Goal: Task Accomplishment & Management: Use online tool/utility

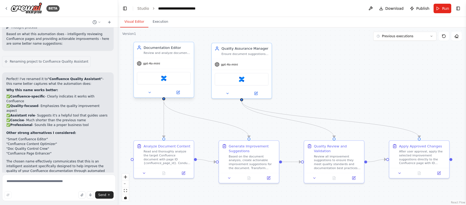
click at [168, 81] on div "Confluence" at bounding box center [164, 78] width 54 height 13
click at [164, 78] on img at bounding box center [164, 78] width 6 height 6
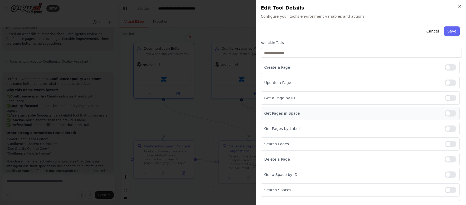
scroll to position [34, 0]
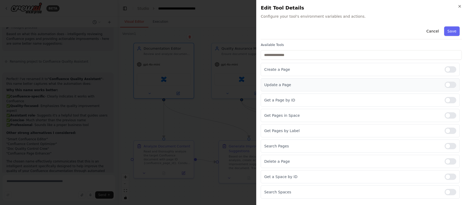
click at [445, 85] on div at bounding box center [451, 84] width 12 height 6
click at [445, 35] on button "Save" at bounding box center [451, 30] width 15 height 9
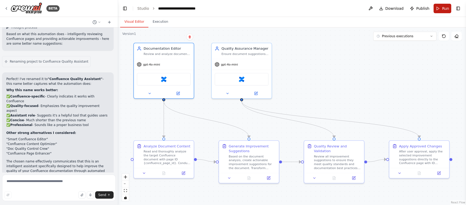
click at [443, 10] on span "Run" at bounding box center [445, 8] width 7 height 5
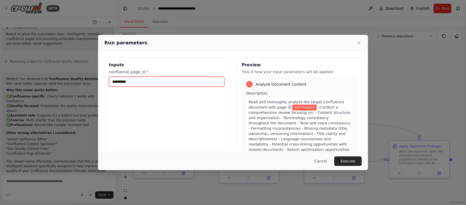
click at [181, 84] on input "**********" at bounding box center [166, 81] width 115 height 10
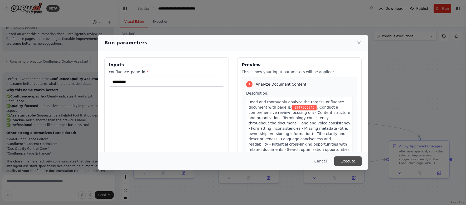
click at [348, 161] on button "Execute" at bounding box center [347, 160] width 27 height 9
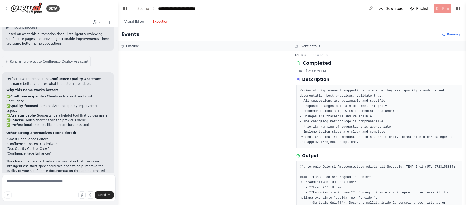
scroll to position [0, 0]
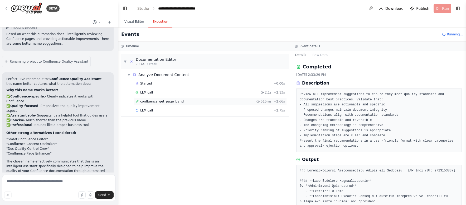
click at [181, 101] on span "confluence_get_page_by_id" at bounding box center [161, 101] width 43 height 4
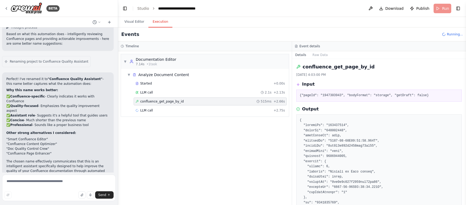
click at [294, 7] on header "**********" at bounding box center [292, 8] width 348 height 17
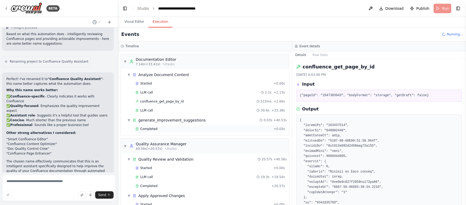
click at [166, 127] on div "Completed" at bounding box center [203, 129] width 136 height 4
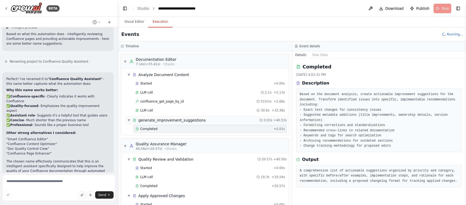
click at [128, 121] on span "▼" at bounding box center [128, 120] width 3 height 4
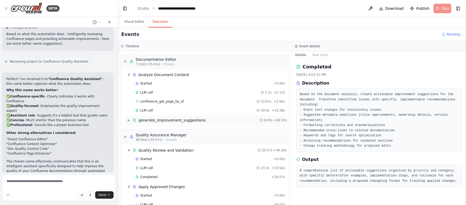
click at [129, 121] on span "▶" at bounding box center [128, 120] width 3 height 4
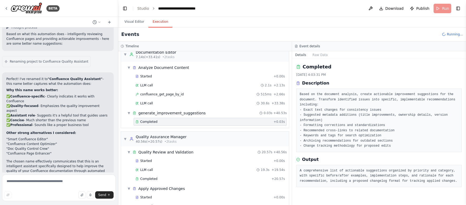
scroll to position [21, 0]
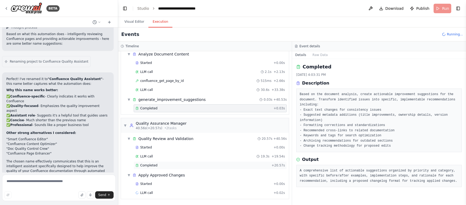
click at [156, 164] on span "Completed" at bounding box center [148, 165] width 17 height 4
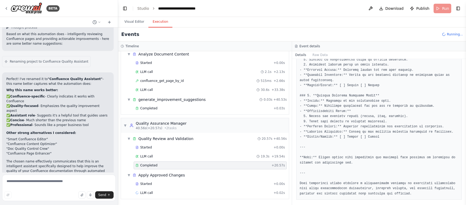
scroll to position [463, 0]
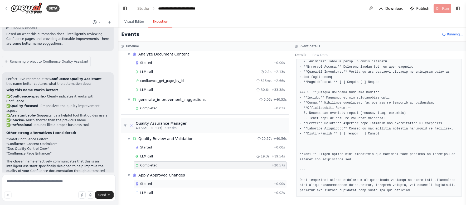
click at [178, 183] on div "Started" at bounding box center [203, 183] width 136 height 4
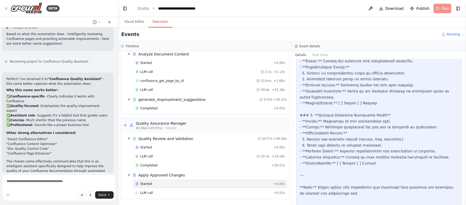
scroll to position [621, 0]
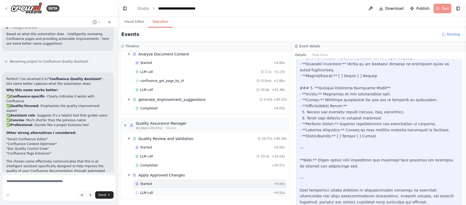
click at [165, 191] on div "LLM call + 0.02s" at bounding box center [209, 192] width 149 height 4
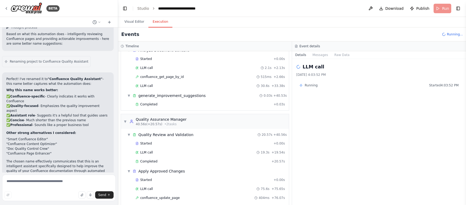
scroll to position [38, 0]
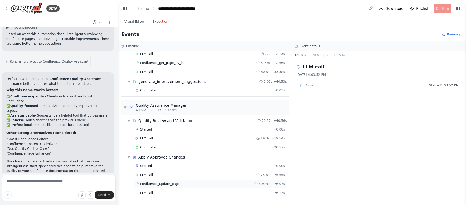
click at [148, 183] on span "confluence_update_page" at bounding box center [160, 183] width 40 height 4
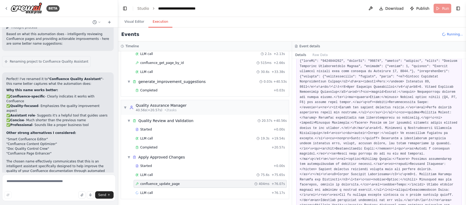
scroll to position [0, 0]
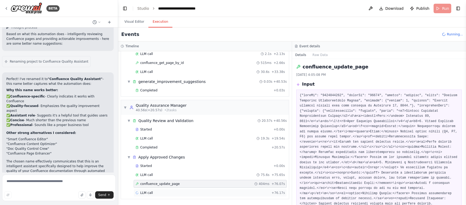
click at [147, 191] on span "LLM call" at bounding box center [146, 192] width 13 height 4
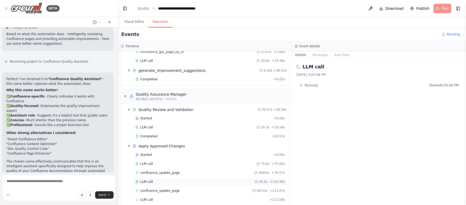
scroll to position [56, 0]
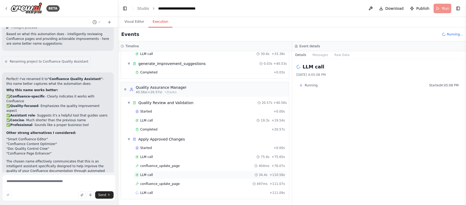
click at [158, 175] on div "LLM call 34.4s + 110.58s" at bounding box center [209, 174] width 149 height 4
click at [158, 183] on span "confluence_update_page" at bounding box center [160, 183] width 40 height 4
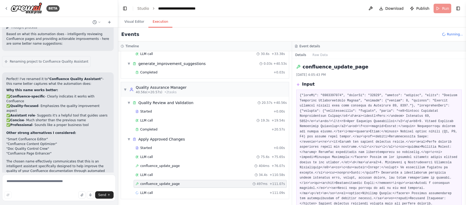
scroll to position [163, 0]
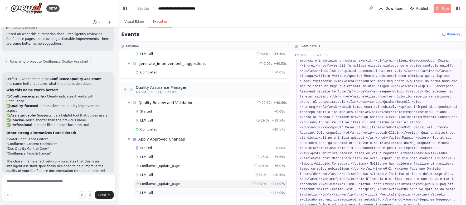
click at [146, 191] on span "LLM call" at bounding box center [146, 192] width 13 height 4
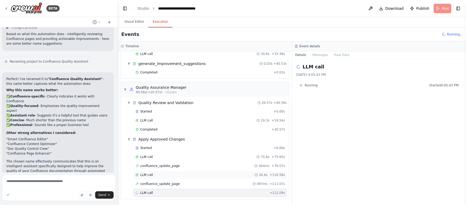
click at [142, 173] on span "LLM call" at bounding box center [146, 174] width 13 height 4
click at [323, 52] on button "Messages" at bounding box center [320, 54] width 22 height 7
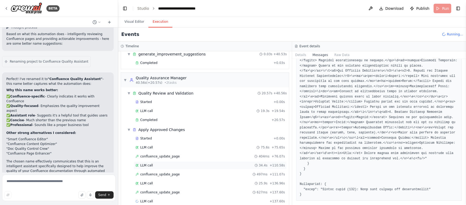
scroll to position [74, 0]
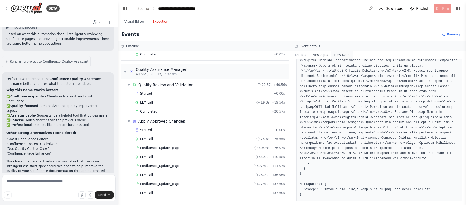
click at [341, 55] on button "Raw Data" at bounding box center [342, 54] width 22 height 7
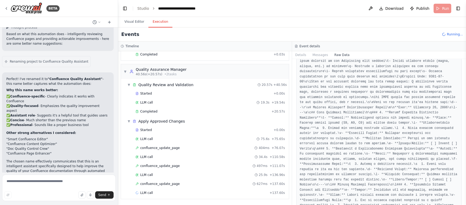
scroll to position [0, 0]
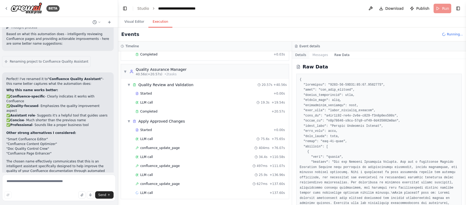
click at [300, 54] on button "Details" at bounding box center [300, 54] width 17 height 7
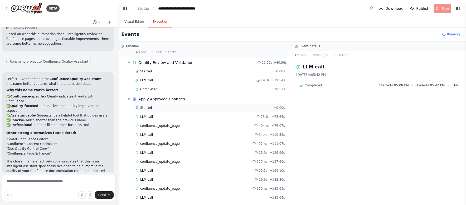
scroll to position [101, 0]
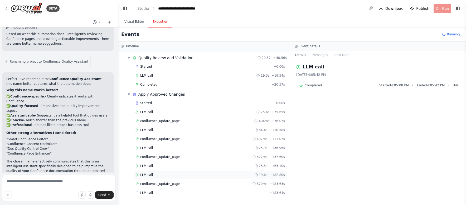
click at [159, 174] on div "LLM call 19.6s + 182.80s" at bounding box center [209, 174] width 149 height 4
click at [325, 56] on button "Messages" at bounding box center [320, 54] width 22 height 7
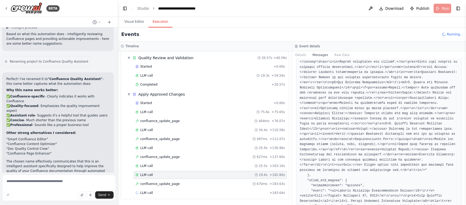
scroll to position [1312, 0]
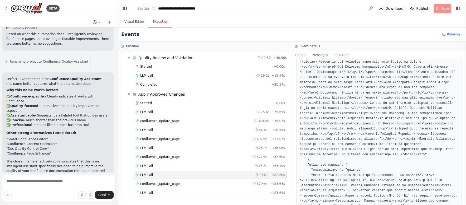
drag, startPoint x: 464, startPoint y: 114, endPoint x: 464, endPoint y: 203, distance: 88.6
click at [464, 203] on button "Toggle Sidebar" at bounding box center [466, 102] width 4 height 205
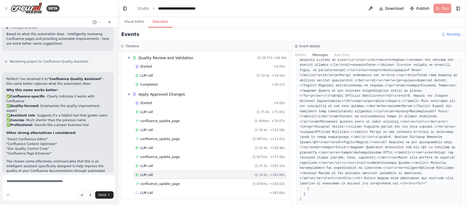
scroll to position [2004, 0]
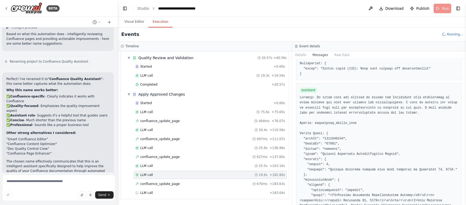
click at [464, 142] on button "Toggle Sidebar" at bounding box center [466, 102] width 4 height 205
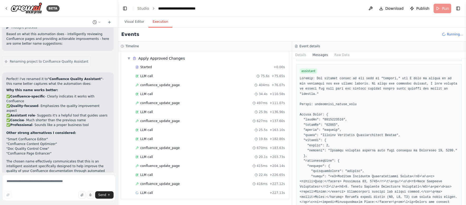
scroll to position [3198, 0]
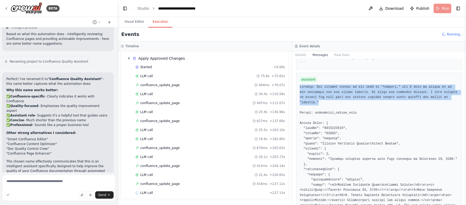
drag, startPoint x: 339, startPoint y: 158, endPoint x: 300, endPoint y: 143, distance: 41.6
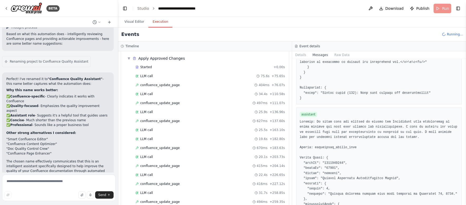
scroll to position [2008, 0]
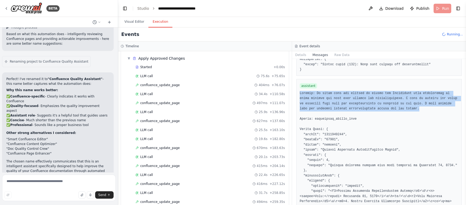
drag, startPoint x: 437, startPoint y: 139, endPoint x: 300, endPoint y: 125, distance: 138.1
copy pre "Thought: It seems that the request to update the Confluence page encountered an…"
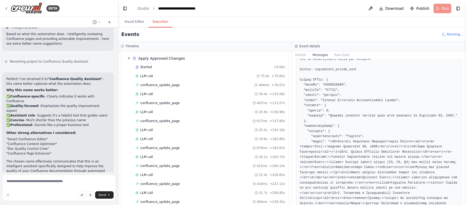
scroll to position [2427, 0]
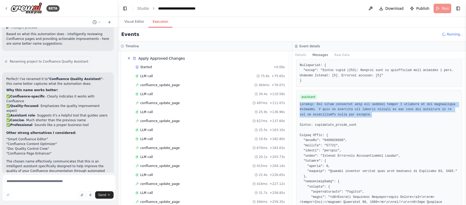
drag, startPoint x: 405, startPoint y: 155, endPoint x: 299, endPoint y: 146, distance: 105.8
copy pre "Thought: The error indicates that the version number I provided is not incremen…"
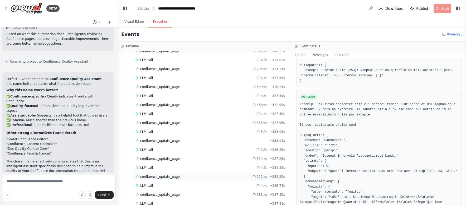
scroll to position [388, 0]
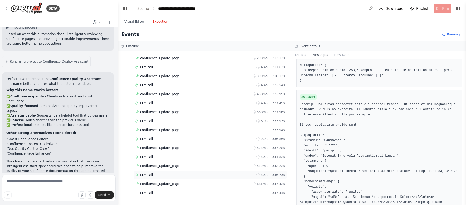
click at [159, 177] on div "LLM call 4.4s + 346.73s" at bounding box center [210, 175] width 153 height 8
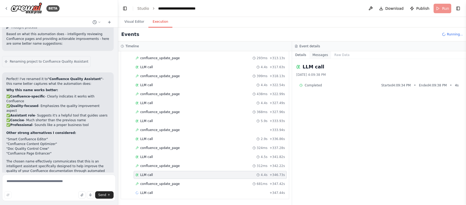
click at [322, 54] on button "Messages" at bounding box center [320, 54] width 22 height 7
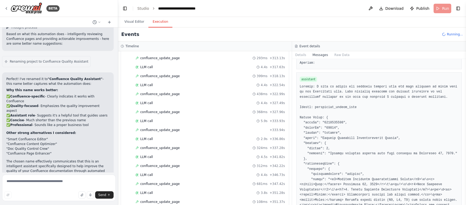
scroll to position [1023, 0]
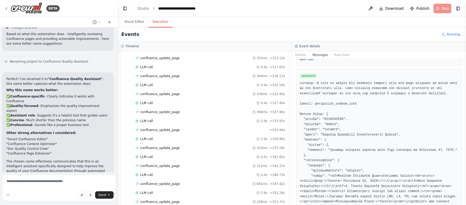
drag, startPoint x: 464, startPoint y: 76, endPoint x: 460, endPoint y: 171, distance: 95.0
click at [460, 171] on div "BETA You are a Crew composed of a Documentation Editor and a Quality Assurance …" at bounding box center [233, 102] width 466 height 205
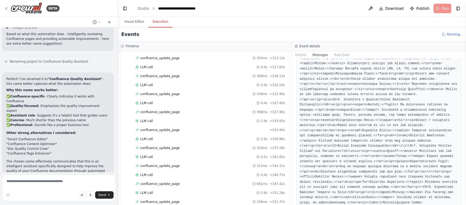
drag, startPoint x: 464, startPoint y: 78, endPoint x: 465, endPoint y: 154, distance: 75.9
click at [465, 153] on button "Toggle Sidebar" at bounding box center [466, 102] width 4 height 205
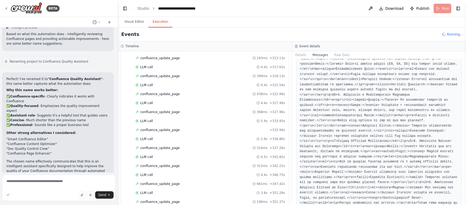
scroll to position [1817, 0]
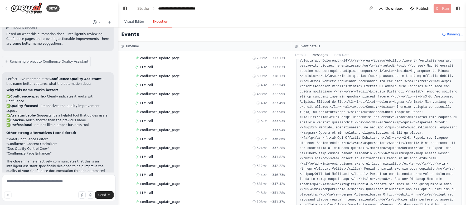
click at [465, 189] on button "Toggle Sidebar" at bounding box center [466, 102] width 4 height 205
click at [465, 191] on button "Toggle Sidebar" at bounding box center [466, 102] width 4 height 205
click at [465, 192] on button "Toggle Sidebar" at bounding box center [466, 102] width 4 height 205
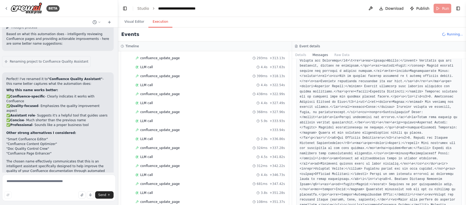
drag, startPoint x: 465, startPoint y: 88, endPoint x: 465, endPoint y: 84, distance: 3.7
click at [465, 84] on button "Toggle Sidebar" at bounding box center [466, 102] width 4 height 205
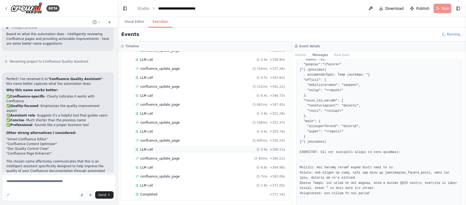
scroll to position [469, 0]
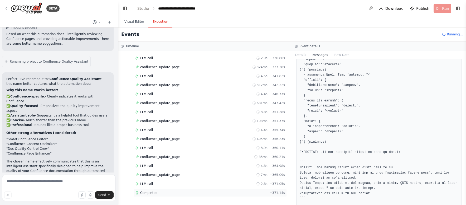
click at [156, 191] on span "Completed" at bounding box center [148, 192] width 17 height 4
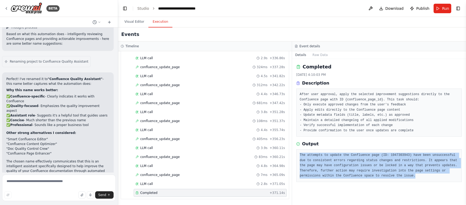
drag, startPoint x: 418, startPoint y: 174, endPoint x: 300, endPoint y: 155, distance: 119.4
click at [300, 155] on pre "The attempts to update the Confluence page (ID: 1947303943) have been unsuccess…" at bounding box center [379, 165] width 159 height 26
copy pre "The attempts to update the Confluence page (ID: 1947303943) have been unsuccess…"
click at [323, 53] on button "Raw Data" at bounding box center [320, 54] width 22 height 7
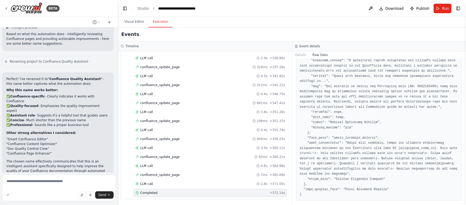
scroll to position [332, 0]
click at [68, 178] on textarea at bounding box center [59, 187] width 114 height 26
click at [137, 23] on button "Visual Editor" at bounding box center [134, 21] width 28 height 11
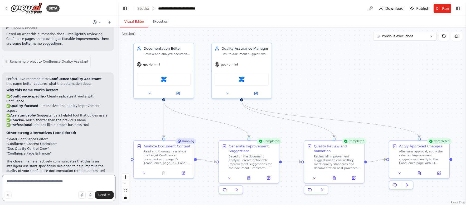
click at [61, 180] on textarea at bounding box center [59, 187] width 114 height 26
type textarea "**********"
click at [102, 195] on span "Send" at bounding box center [102, 194] width 8 height 4
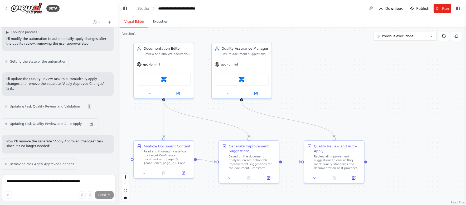
scroll to position [1698, 0]
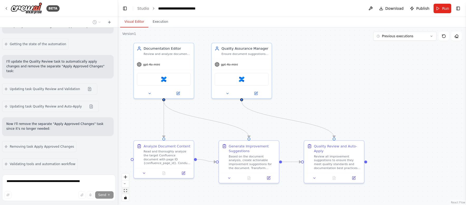
click at [127, 189] on icon "fit view" at bounding box center [125, 190] width 3 height 3
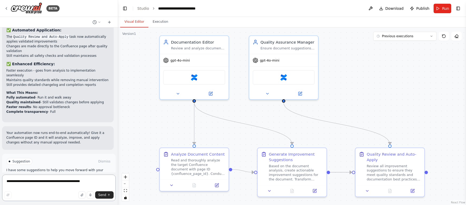
scroll to position [1940, 0]
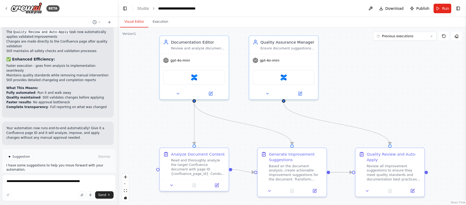
click at [89, 174] on button "Run Automation" at bounding box center [58, 178] width 105 height 8
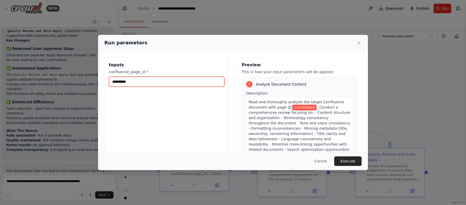
click at [144, 84] on input "**********" at bounding box center [166, 81] width 115 height 10
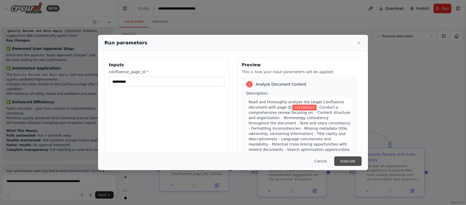
click at [351, 159] on button "Execute" at bounding box center [347, 160] width 27 height 9
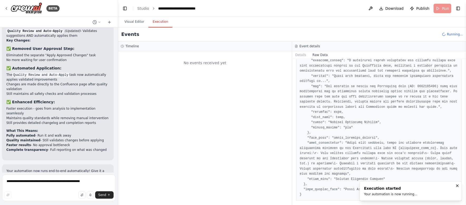
scroll to position [0, 0]
click at [304, 55] on button "Details" at bounding box center [300, 54] width 17 height 7
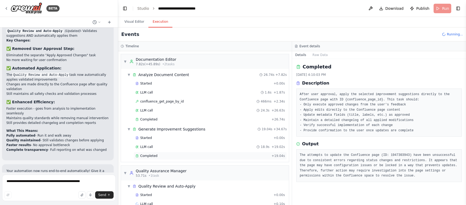
click at [162, 158] on div "Completed + 19.04s" at bounding box center [210, 156] width 153 height 8
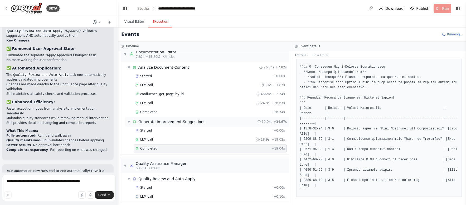
scroll to position [11, 0]
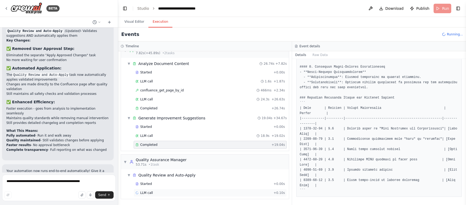
click at [181, 193] on div "LLM call + 0.10s" at bounding box center [209, 192] width 149 height 4
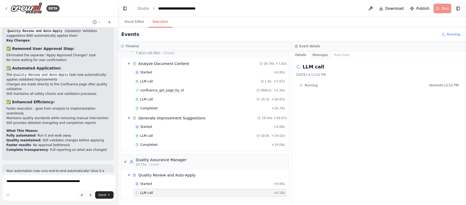
click at [318, 56] on button "Messages" at bounding box center [320, 54] width 22 height 7
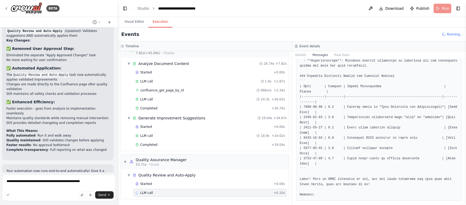
scroll to position [909, 0]
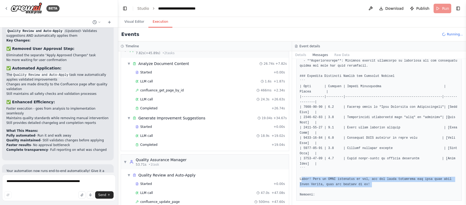
drag, startPoint x: 370, startPoint y: 183, endPoint x: 300, endPoint y: 177, distance: 69.6
copy pre "Begin! This is VERY important to you, use the tools available and give your bes…"
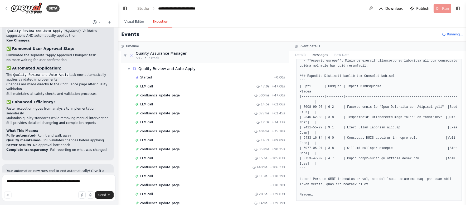
scroll to position [163, 0]
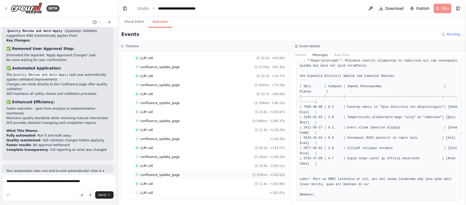
click at [177, 176] on span "confluence_update_page" at bounding box center [160, 174] width 40 height 4
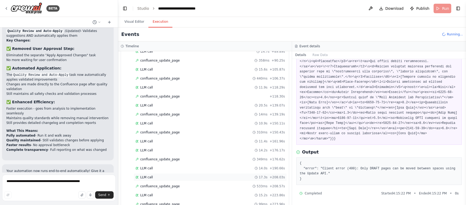
scroll to position [226, 0]
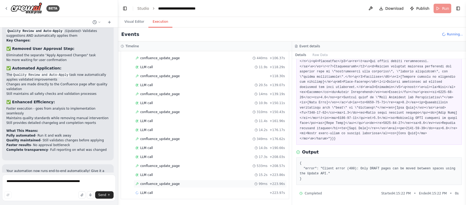
click at [177, 185] on span "confluence_update_page" at bounding box center [160, 183] width 40 height 4
click at [183, 191] on div "LLM call + 223.97s" at bounding box center [209, 192] width 149 height 4
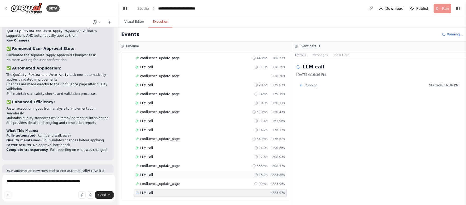
click at [173, 176] on div "LLM call 15.2s + 223.86s" at bounding box center [209, 174] width 149 height 4
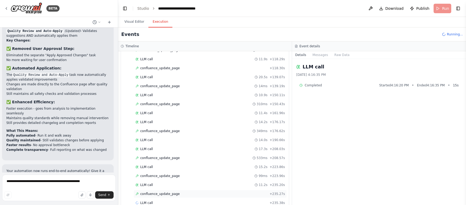
scroll to position [244, 0]
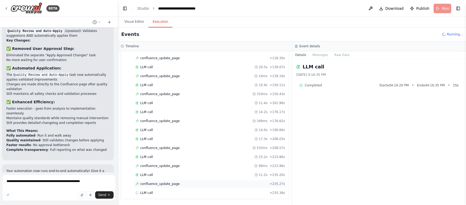
click at [176, 185] on span "confluence_update_page" at bounding box center [160, 183] width 40 height 4
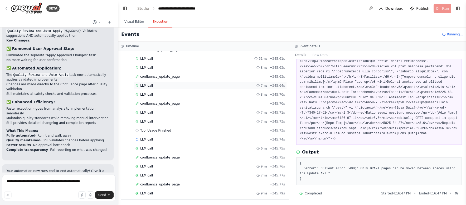
scroll to position [513, 0]
click at [160, 192] on div "LLM call 9ms + 345.79s" at bounding box center [209, 192] width 149 height 4
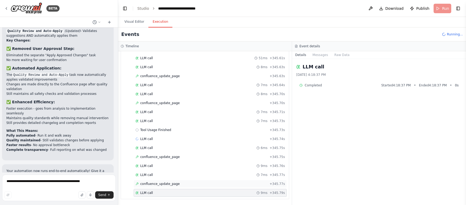
click at [167, 183] on span "confluence_update_page" at bounding box center [160, 183] width 40 height 4
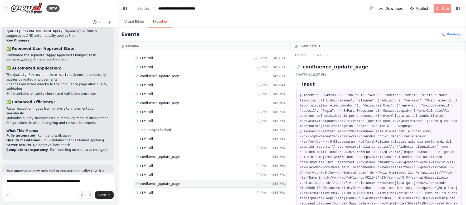
scroll to position [409, 0]
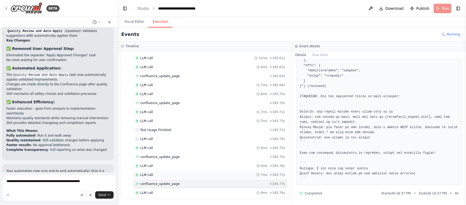
click at [178, 174] on div "LLM call 7ms + 345.77s" at bounding box center [209, 174] width 149 height 4
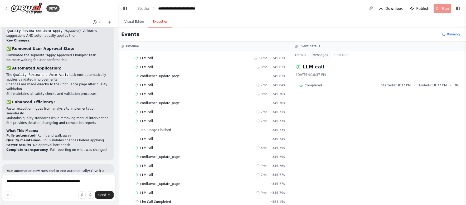
click at [318, 56] on button "Messages" at bounding box center [320, 54] width 22 height 7
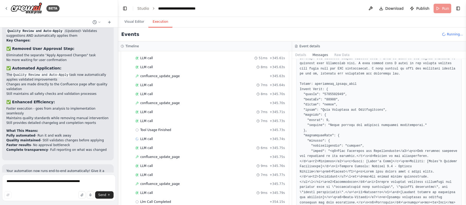
scroll to position [4704, 0]
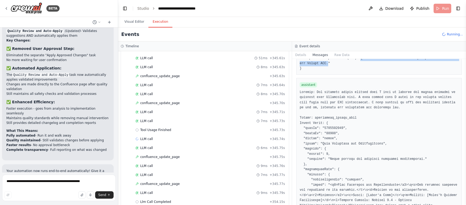
drag, startPoint x: 361, startPoint y: 150, endPoint x: 339, endPoint y: 157, distance: 22.6
copy pre "Only DRAFT pages can be moved between spaces using the Update API."
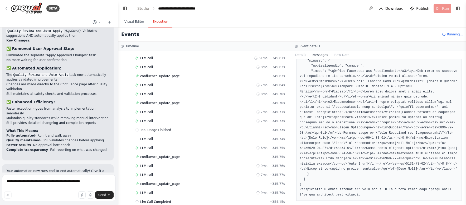
scroll to position [4916, 0]
click at [381, 22] on div "Visual Editor Execution" at bounding box center [292, 22] width 348 height 11
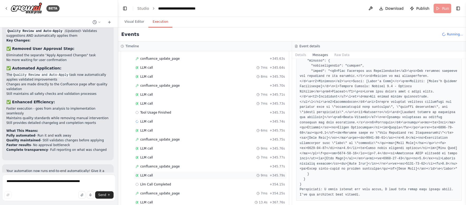
scroll to position [567, 0]
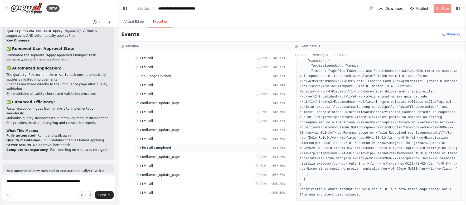
click at [183, 147] on div "Llm Call Completed + 354.15s" at bounding box center [209, 147] width 149 height 4
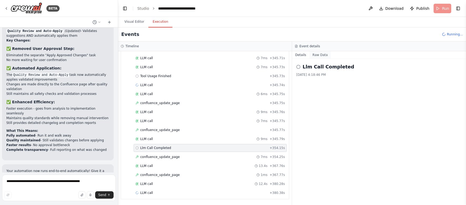
click at [324, 56] on button "Raw Data" at bounding box center [320, 54] width 22 height 7
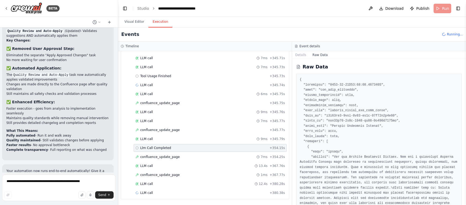
scroll to position [438, 0]
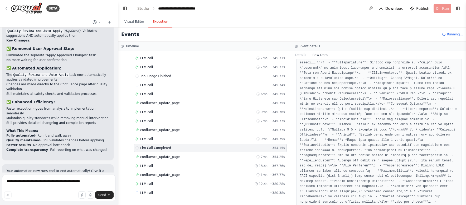
drag, startPoint x: 464, startPoint y: 66, endPoint x: 462, endPoint y: 105, distance: 39.4
click at [462, 105] on div "BETA You are a Crew composed of a Documentation Editor and a Quality Assurance …" at bounding box center [233, 102] width 466 height 205
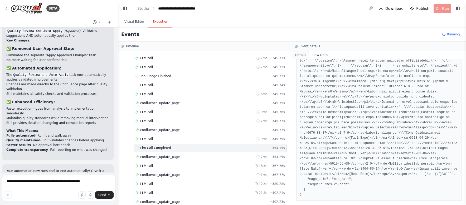
scroll to position [1940, 0]
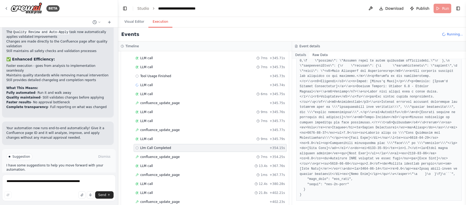
click at [303, 56] on button "Details" at bounding box center [300, 54] width 17 height 7
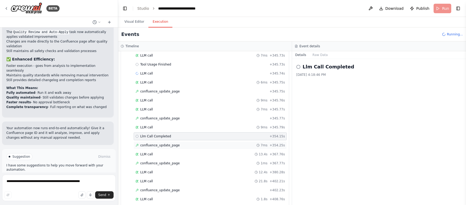
scroll to position [594, 0]
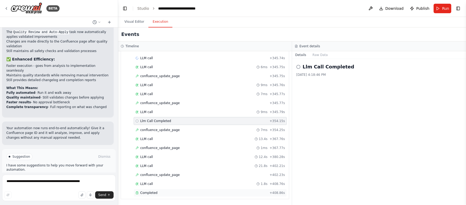
click at [173, 189] on div "Completed + 408.86s" at bounding box center [210, 192] width 153 height 8
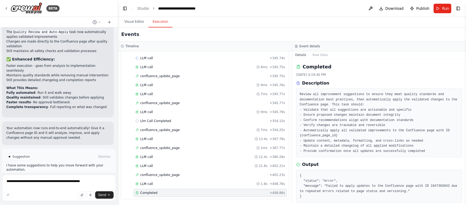
scroll to position [6, 0]
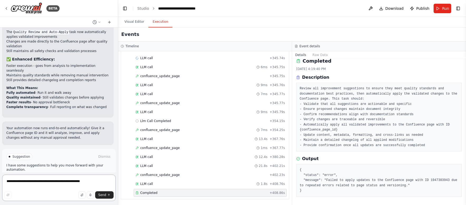
click at [54, 181] on textarea "**********" at bounding box center [59, 187] width 114 height 26
type textarea "**********"
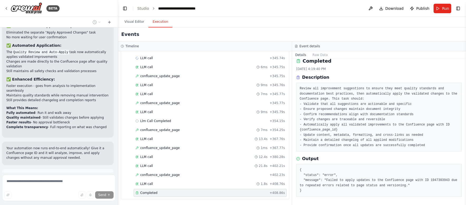
scroll to position [1946, 0]
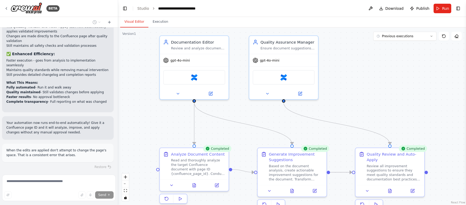
click at [137, 23] on button "Visual Editor" at bounding box center [134, 21] width 28 height 11
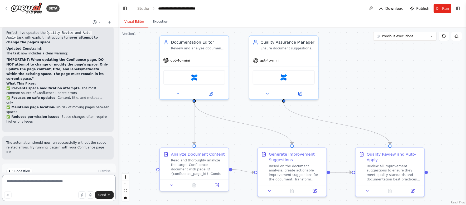
scroll to position [2159, 0]
click at [439, 8] on button "Run" at bounding box center [443, 8] width 18 height 9
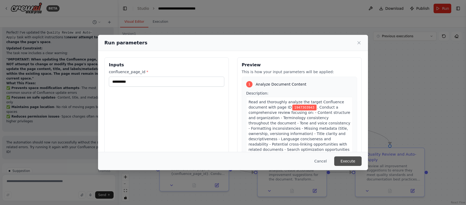
click at [342, 160] on button "Execute" at bounding box center [347, 160] width 27 height 9
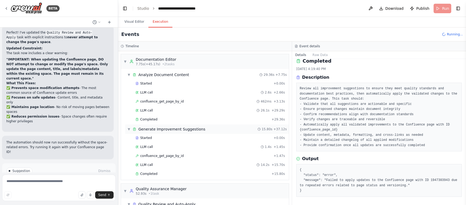
scroll to position [145, 0]
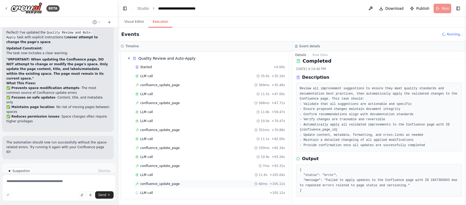
click at [164, 186] on div "confluence_update_page 60ms + 105.11s" at bounding box center [210, 183] width 153 height 8
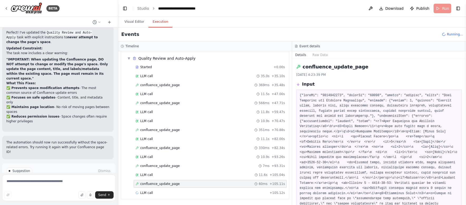
scroll to position [75, 0]
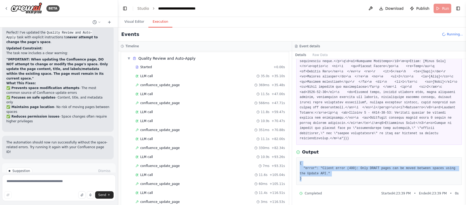
drag, startPoint x: 303, startPoint y: 179, endPoint x: 298, endPoint y: 161, distance: 18.7
click at [298, 161] on div "{ "error": "Client error (400): Only DRAFT pages can be moved between spaces us…" at bounding box center [379, 170] width 166 height 27
copy pre "{ "error": "Client error (400): Only DRAFT pages can be moved between spaces us…"
click at [314, 176] on pre "{ "error": "Client error (400): Only DRAFT pages can be moved between spaces us…" at bounding box center [379, 171] width 159 height 21
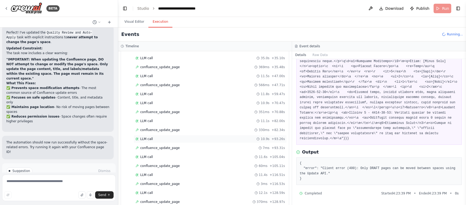
scroll to position [253, 0]
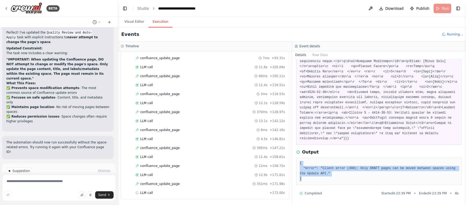
drag, startPoint x: 302, startPoint y: 178, endPoint x: 299, endPoint y: 159, distance: 19.6
click at [299, 159] on div "{ "error": "Client error (400): Only DRAFT pages can be moved between spaces us…" at bounding box center [379, 170] width 166 height 27
copy pre "{ "error": "Client error (400): Only DRAFT pages can be moved between spaces us…"
click at [308, 178] on pre "{ "error": "Client error (400): Only DRAFT pages can be moved between spaces us…" at bounding box center [379, 171] width 159 height 21
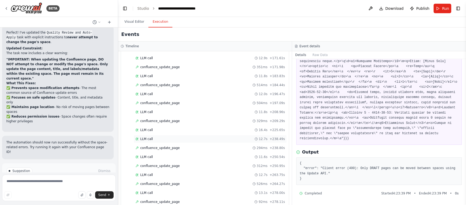
scroll to position [486, 0]
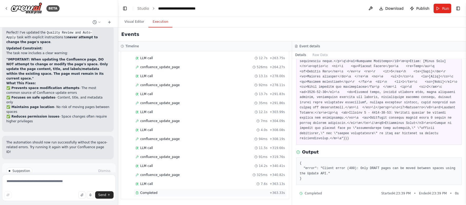
click at [194, 193] on div "Completed" at bounding box center [201, 192] width 132 height 4
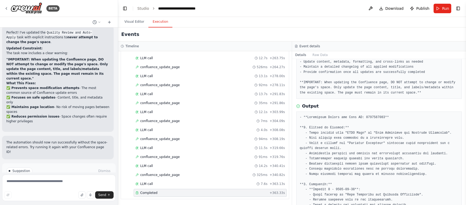
scroll to position [0, 0]
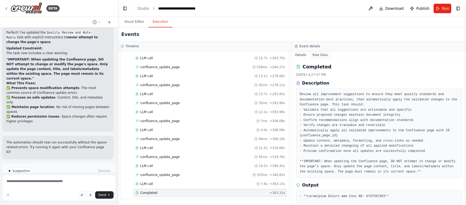
click at [321, 56] on button "Raw Data" at bounding box center [320, 54] width 22 height 7
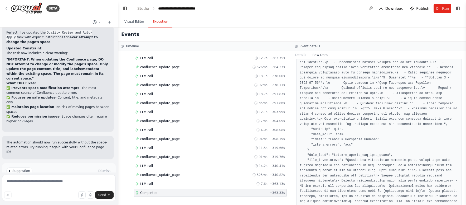
scroll to position [594, 0]
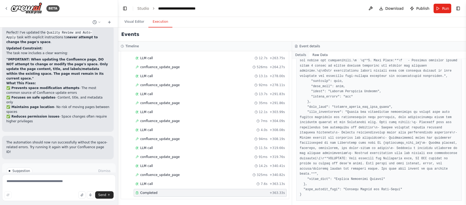
click at [303, 55] on button "Details" at bounding box center [300, 54] width 17 height 7
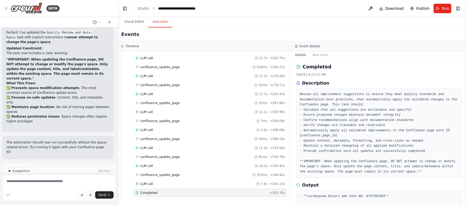
scroll to position [155, 0]
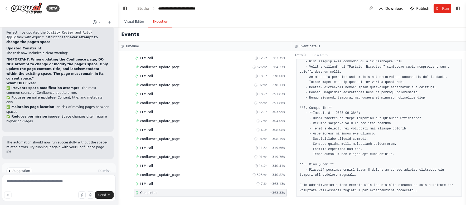
click at [372, 160] on pre at bounding box center [379, 115] width 159 height 154
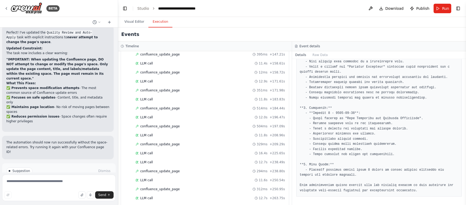
scroll to position [486, 0]
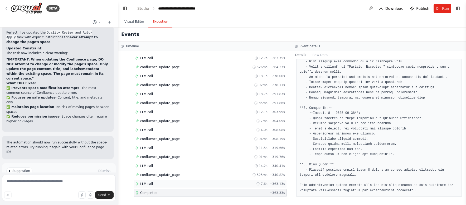
click at [196, 184] on div "LLM call 7.6s + 363.13s" at bounding box center [209, 183] width 149 height 4
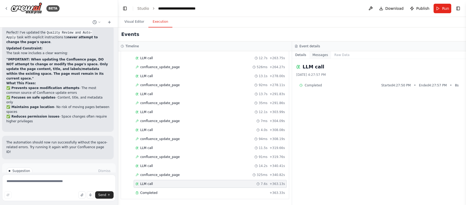
click at [318, 55] on button "Messages" at bounding box center [320, 54] width 22 height 7
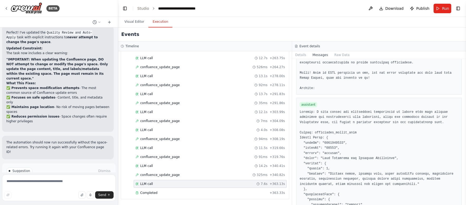
scroll to position [965, 0]
click at [227, 192] on div "Completed" at bounding box center [201, 192] width 132 height 4
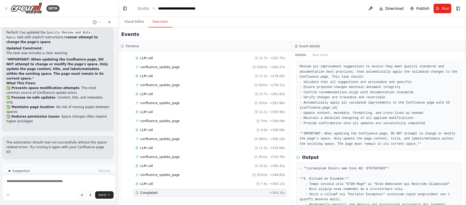
scroll to position [0, 0]
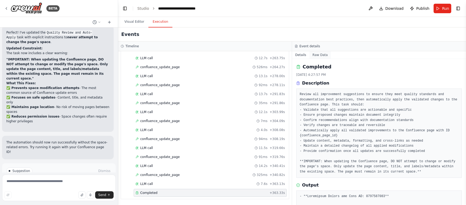
click at [324, 56] on button "Raw Data" at bounding box center [320, 54] width 22 height 7
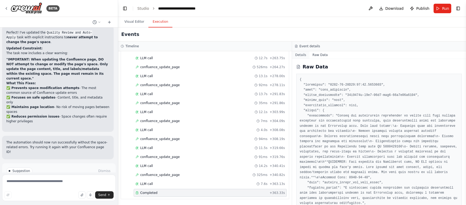
click at [304, 58] on button "Details" at bounding box center [300, 54] width 17 height 7
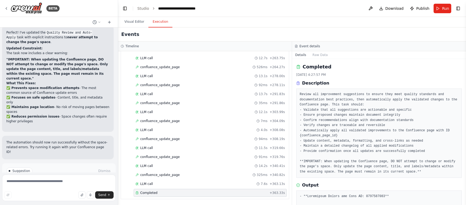
click at [154, 181] on div "LLM call 7.6s + 363.13s" at bounding box center [210, 183] width 153 height 8
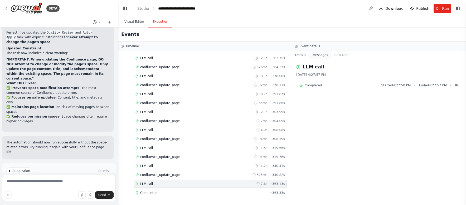
click at [323, 55] on button "Messages" at bounding box center [320, 54] width 22 height 7
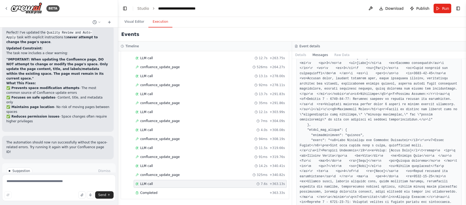
scroll to position [1478, 0]
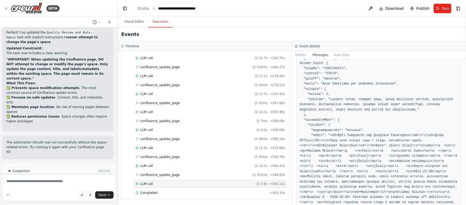
drag, startPoint x: 464, startPoint y: 80, endPoint x: 461, endPoint y: 120, distance: 40.9
click at [461, 120] on div "BETA You are a Crew composed of a Documentation Editor and a Quality Assurance …" at bounding box center [233, 102] width 466 height 205
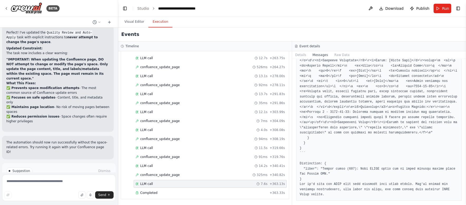
scroll to position [10636, 0]
